Goal: Information Seeking & Learning: Learn about a topic

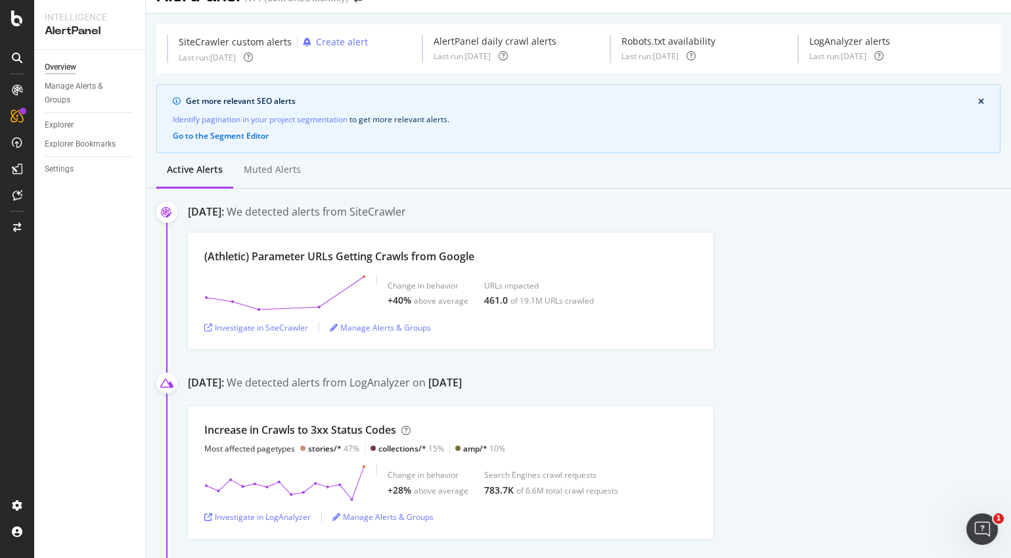
scroll to position [27, 0]
click at [296, 325] on div "Investigate in SiteCrawler" at bounding box center [256, 325] width 104 height 11
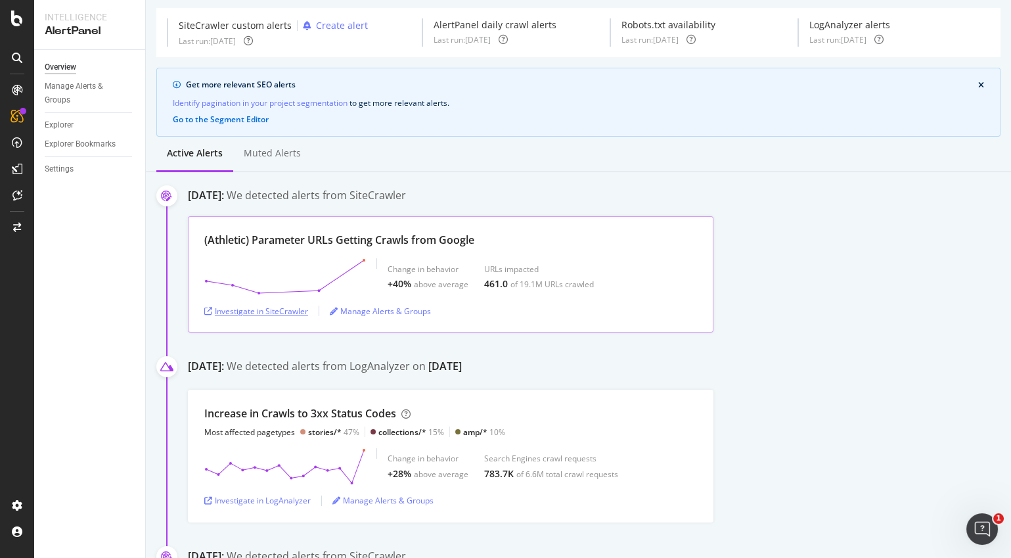
scroll to position [49, 0]
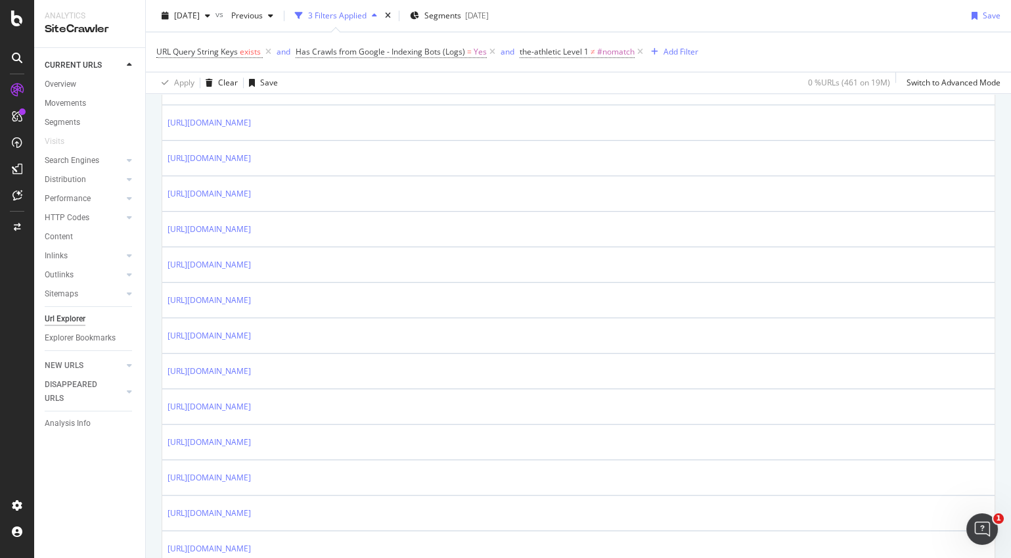
scroll to position [2112, 0]
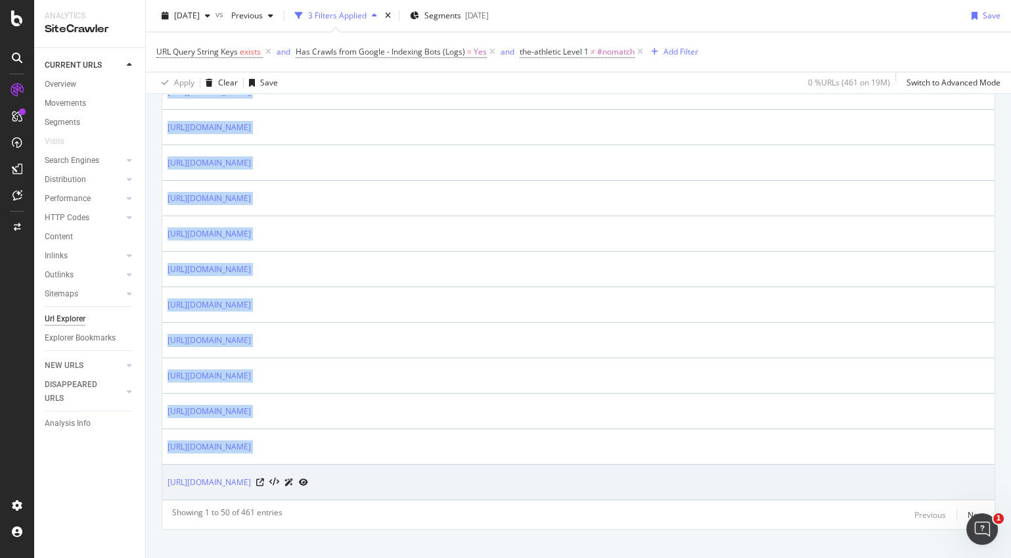
drag, startPoint x: 163, startPoint y: 466, endPoint x: 399, endPoint y: 470, distance: 236.5
click at [399, 470] on td "https://www.nytimes.com/athletic/article/3989343/?preview=1" at bounding box center [578, 481] width 832 height 35
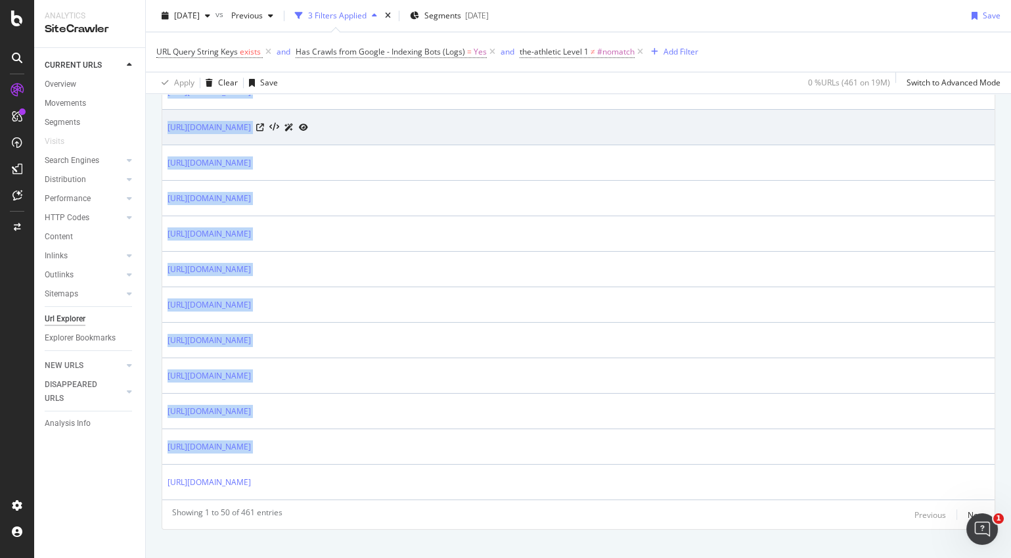
copy table "URL Card Copa America News - Results, Fixtures, Scores, Stats, and Rumors - The…"
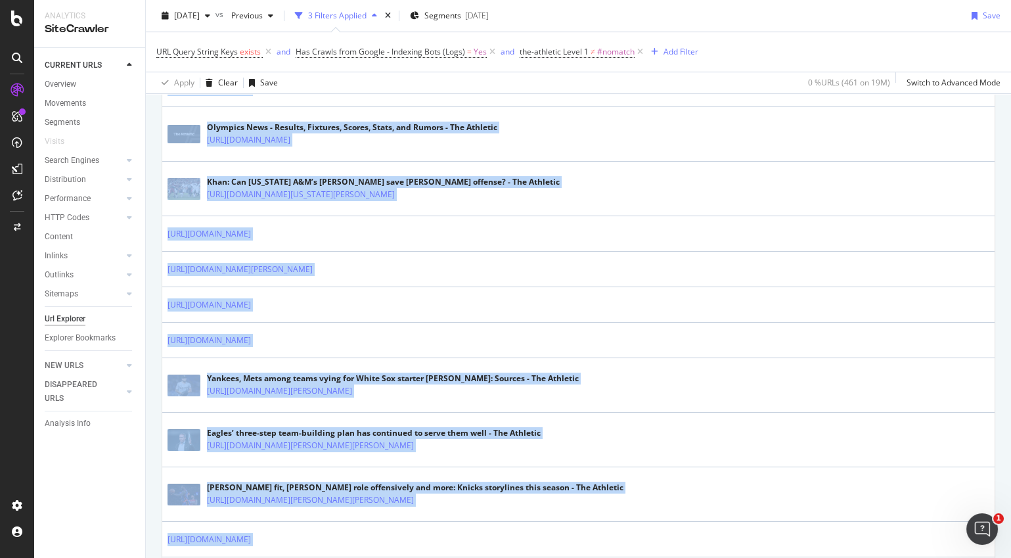
scroll to position [878, 0]
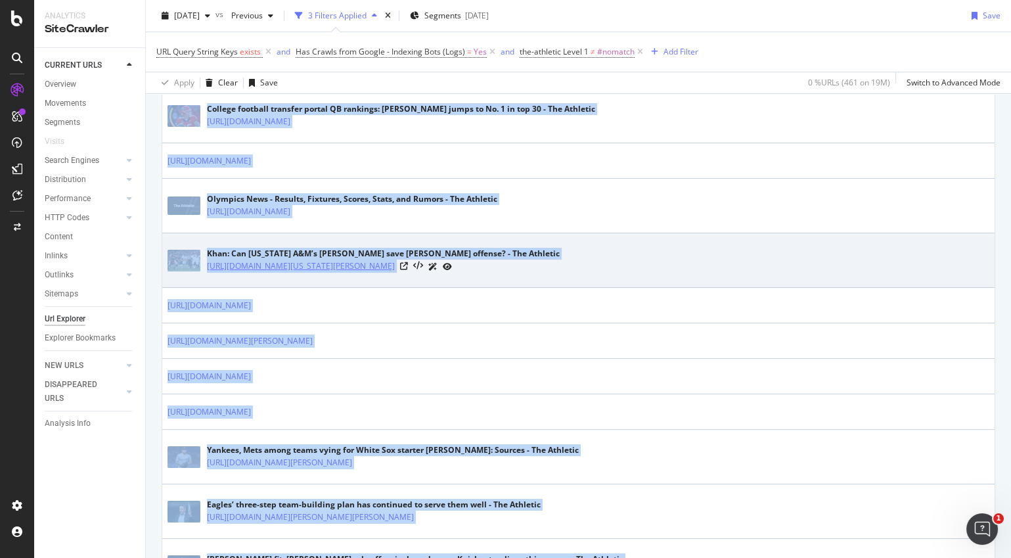
drag, startPoint x: 206, startPoint y: 261, endPoint x: 605, endPoint y: 259, distance: 399.4
click at [605, 259] on div "Khan: Can Texas A&M’s Conner Weigman save Jimbo Fisher’s offense? - The Athleti…" at bounding box center [579, 260] width 822 height 33
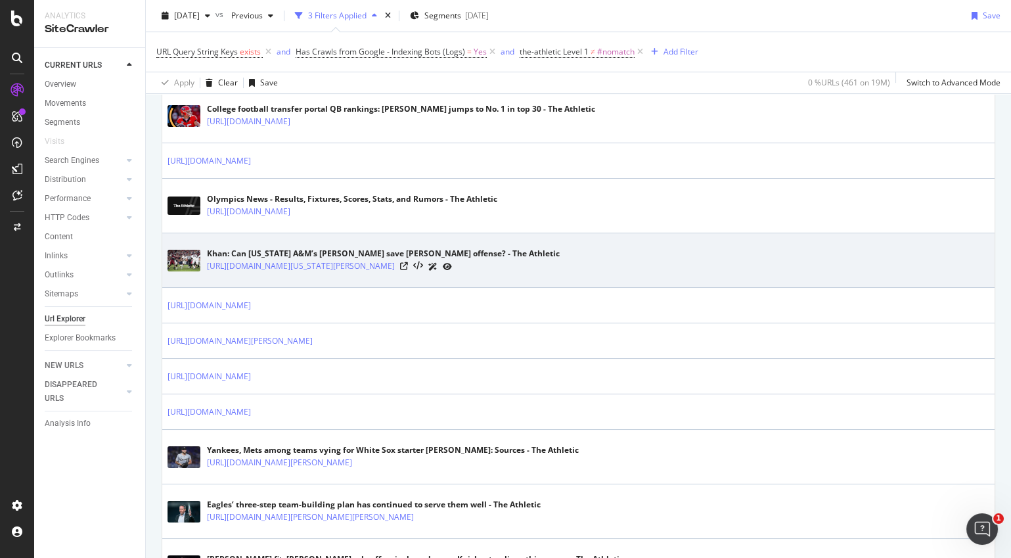
click at [591, 233] on td "Khan: Can Texas A&M’s Conner Weigman save Jimbo Fisher’s offense? - The Athleti…" at bounding box center [578, 260] width 832 height 55
drag, startPoint x: 206, startPoint y: 260, endPoint x: 610, endPoint y: 265, distance: 404.7
click at [610, 265] on div "Khan: Can Texas A&M’s Conner Weigman save Jimbo Fisher’s offense? - The Athleti…" at bounding box center [579, 260] width 822 height 33
copy link "https://www.nytimes.com/athletic/3734854/2022/10/27/texas-am-jimbo-fisher-conne…"
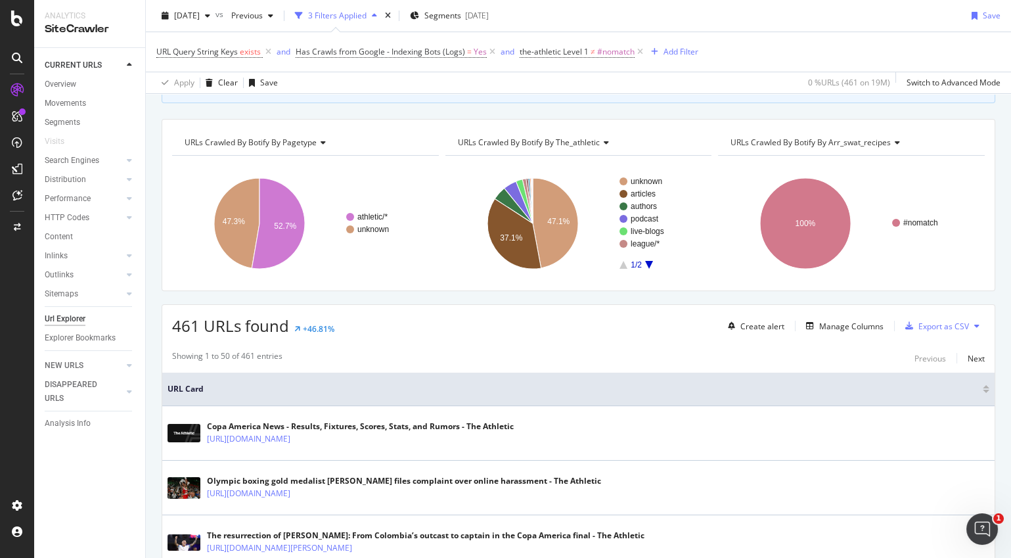
scroll to position [0, 0]
